Goal: Information Seeking & Learning: Learn about a topic

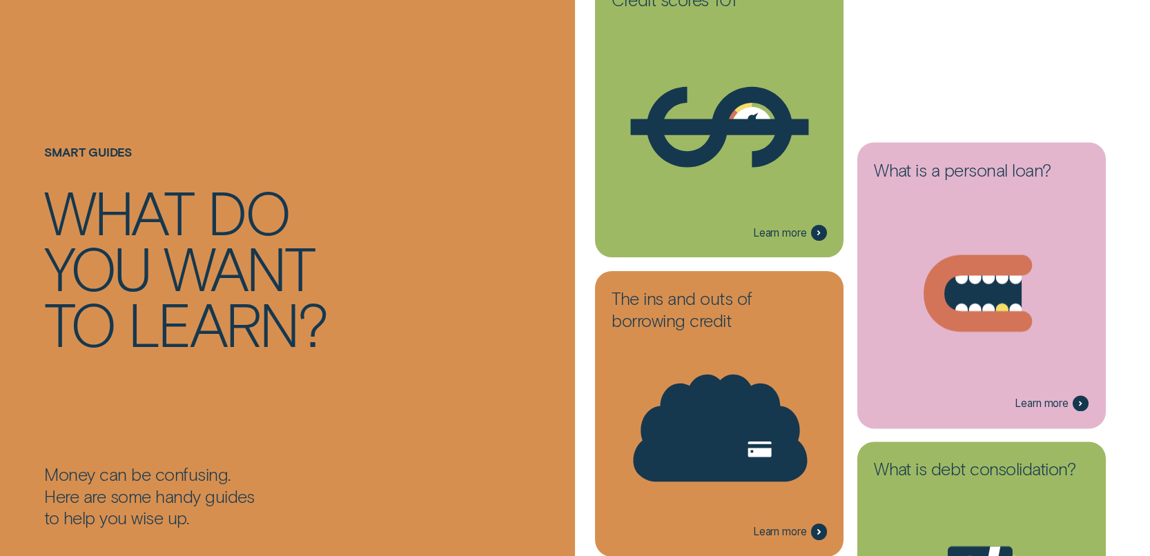
scroll to position [255, 0]
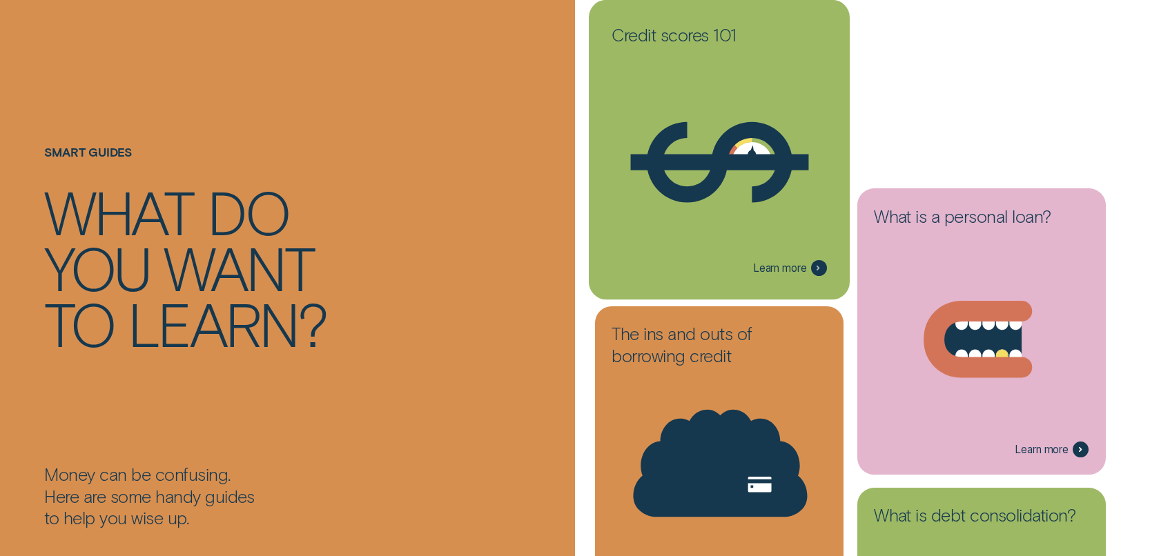
click at [659, 186] on icon at bounding box center [720, 162] width 146 height 81
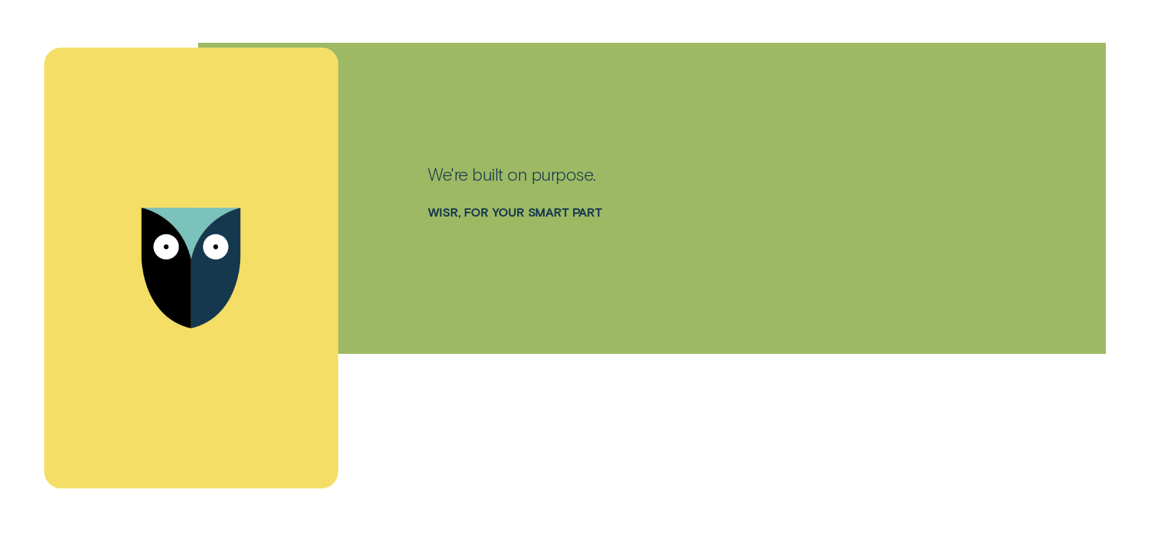
scroll to position [4196, 0]
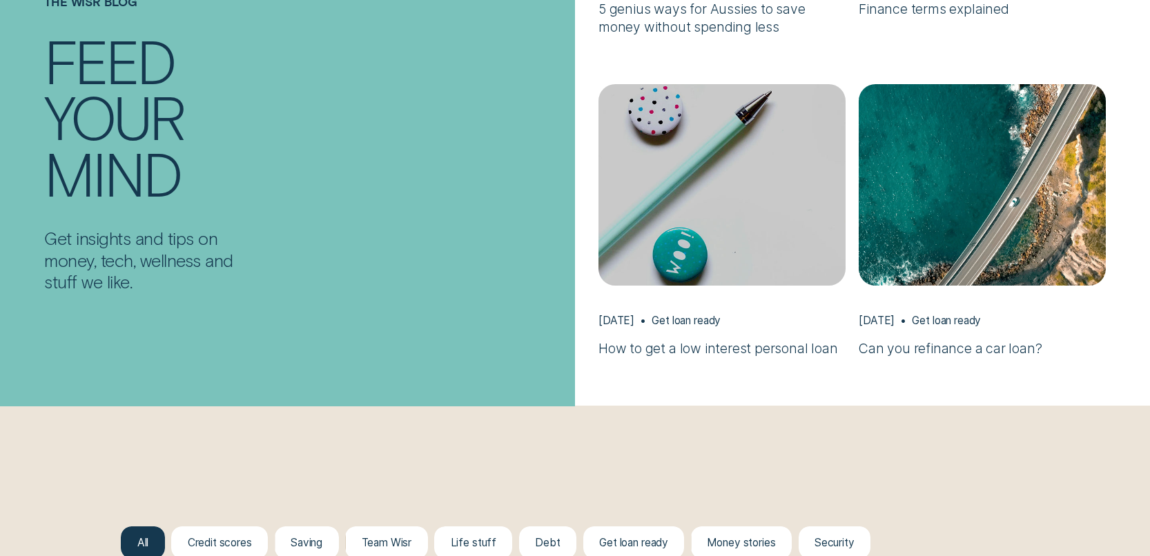
scroll to position [1054, 0]
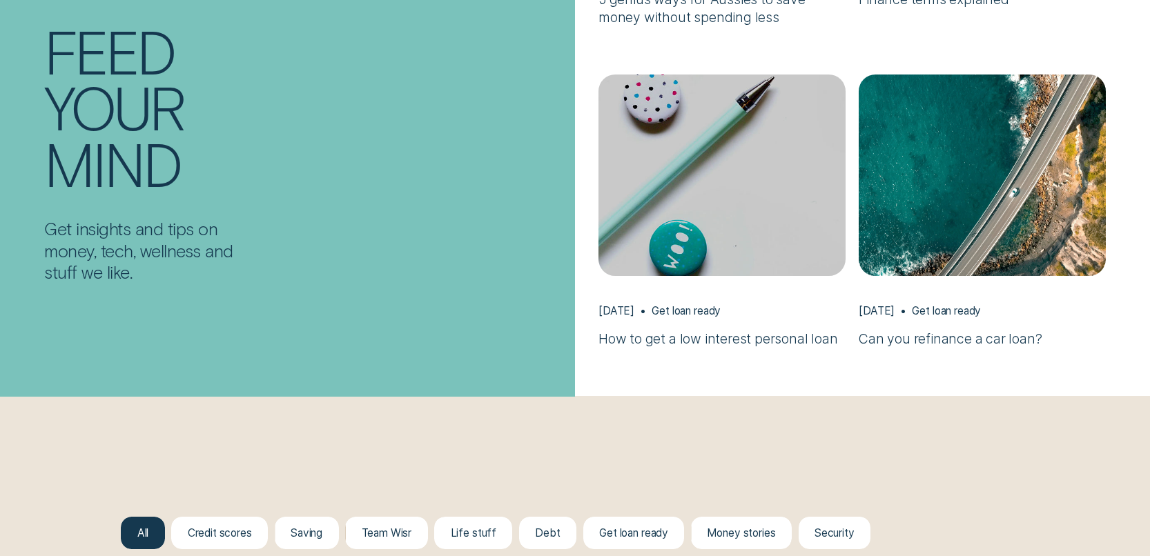
click at [671, 339] on h3 "How to get a low interest personal loan" at bounding box center [721, 339] width 247 height 18
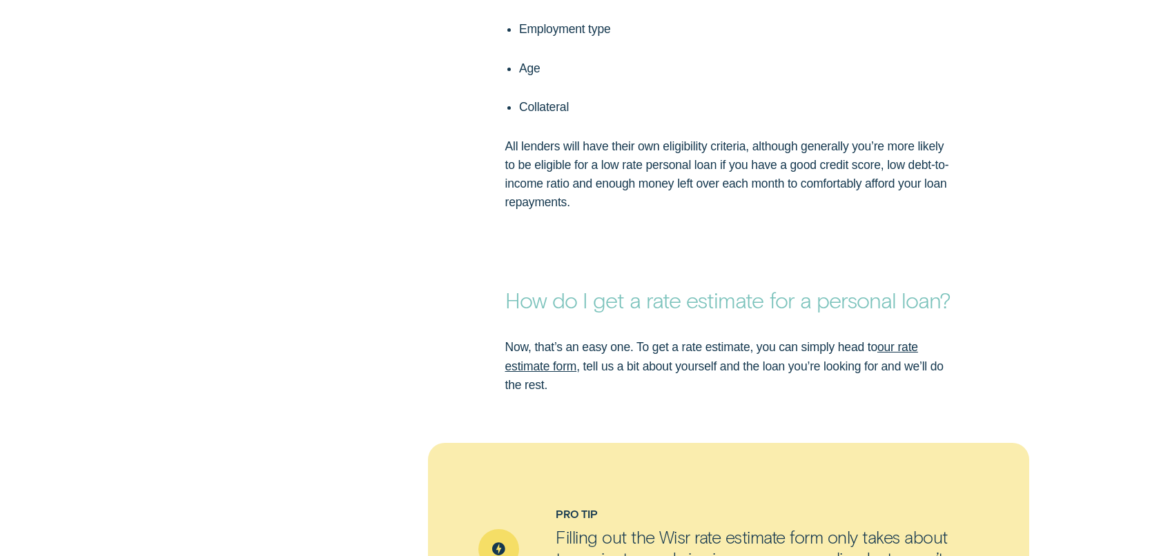
scroll to position [2342, 0]
click at [527, 366] on link "our rate estimate form" at bounding box center [711, 355] width 413 height 32
